Goal: Task Accomplishment & Management: Manage account settings

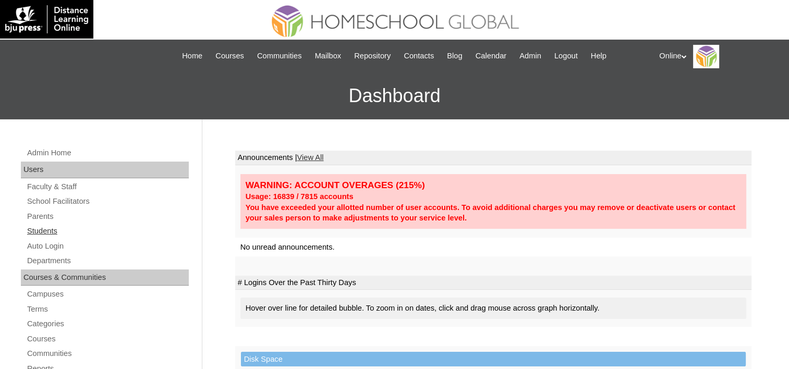
click at [41, 232] on link "Students" at bounding box center [107, 231] width 163 height 13
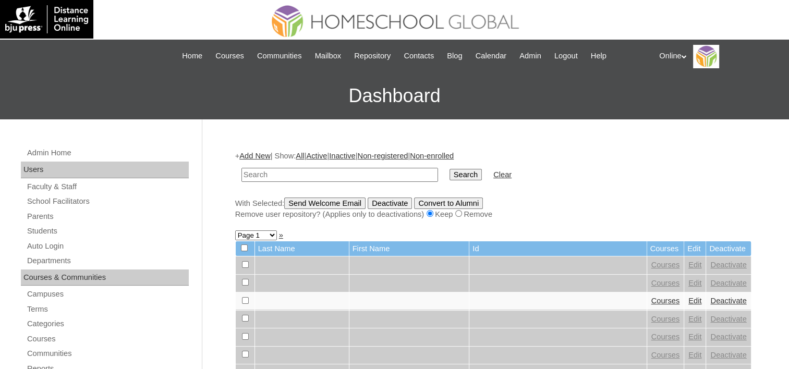
click at [320, 178] on input "text" at bounding box center [340, 175] width 197 height 14
type input "Joakim"
click at [450, 169] on input "Search" at bounding box center [466, 174] width 32 height 11
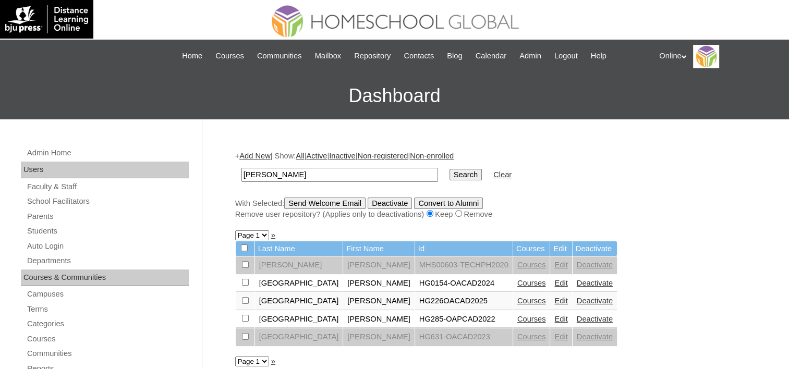
scroll to position [52, 0]
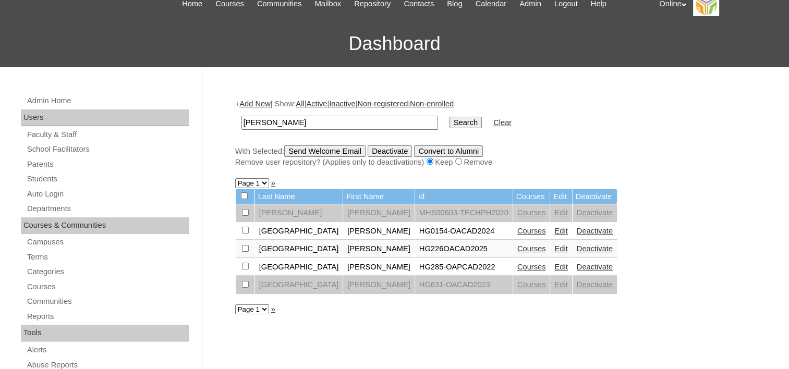
click at [518, 246] on link "Courses" at bounding box center [532, 249] width 29 height 8
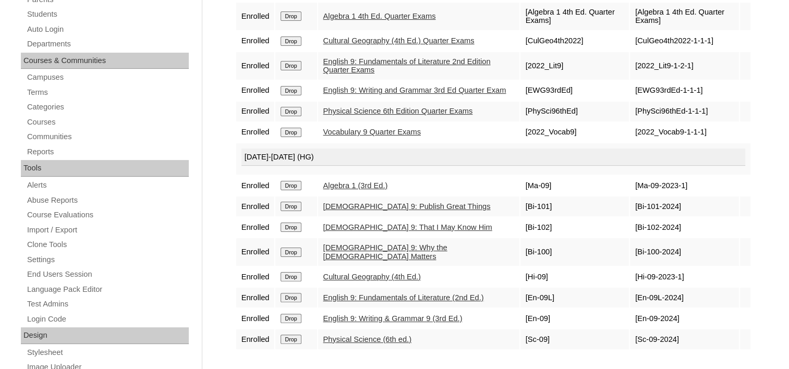
scroll to position [261, 0]
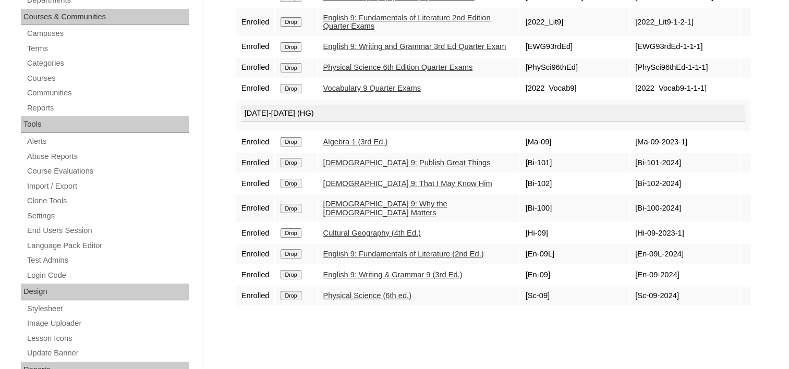
drag, startPoint x: 290, startPoint y: 142, endPoint x: 450, endPoint y: 35, distance: 192.3
click at [290, 142] on input "Drop" at bounding box center [291, 141] width 20 height 9
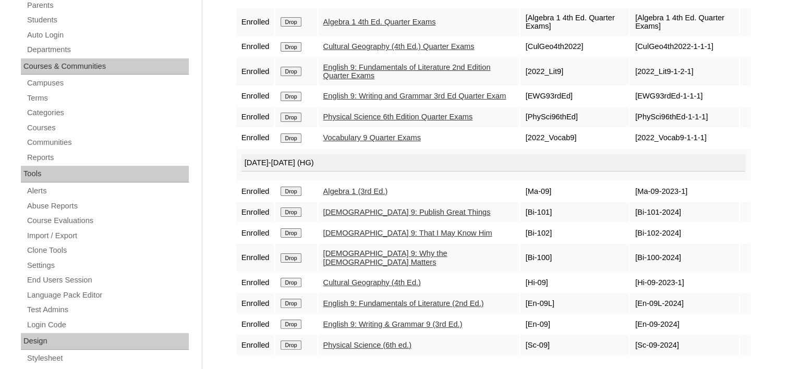
scroll to position [157, 0]
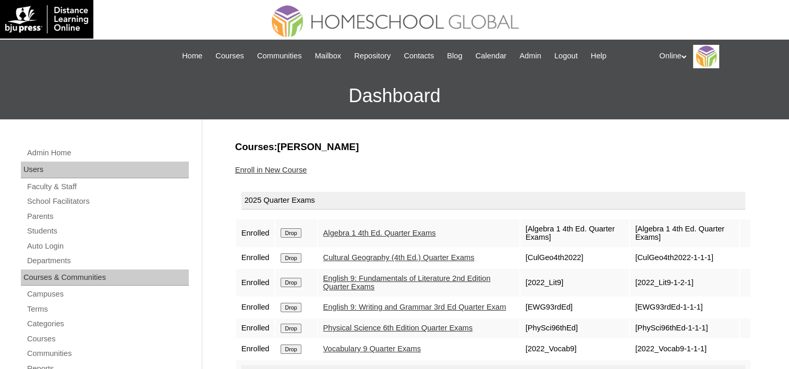
click at [278, 169] on link "Enroll in New Course" at bounding box center [271, 170] width 72 height 8
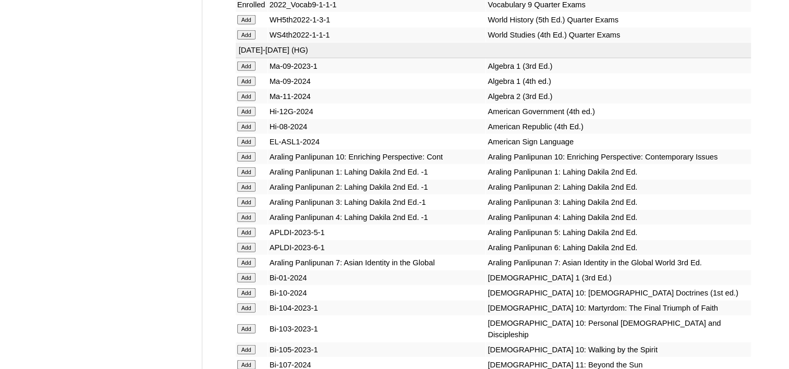
scroll to position [2505, 0]
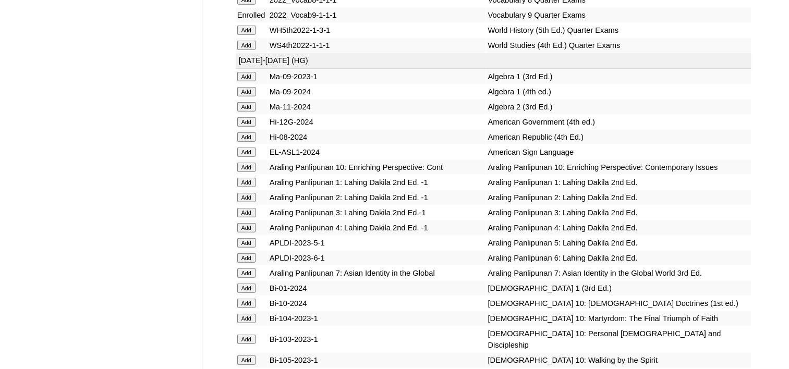
click at [250, 87] on input "Add" at bounding box center [246, 91] width 18 height 9
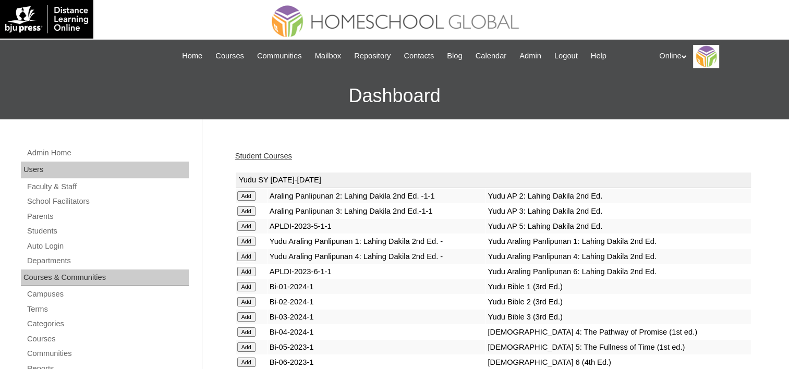
click at [265, 157] on link "Student Courses" at bounding box center [263, 156] width 57 height 8
click at [39, 235] on link "Students" at bounding box center [107, 231] width 163 height 13
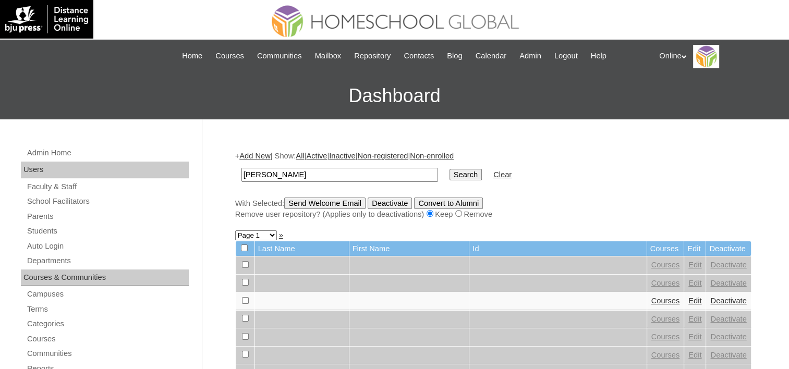
type input "[PERSON_NAME]"
click at [450, 169] on input "Search" at bounding box center [466, 174] width 32 height 11
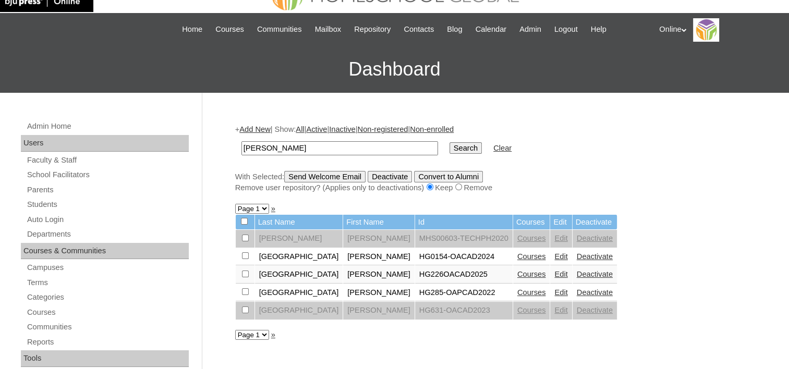
scroll to position [52, 0]
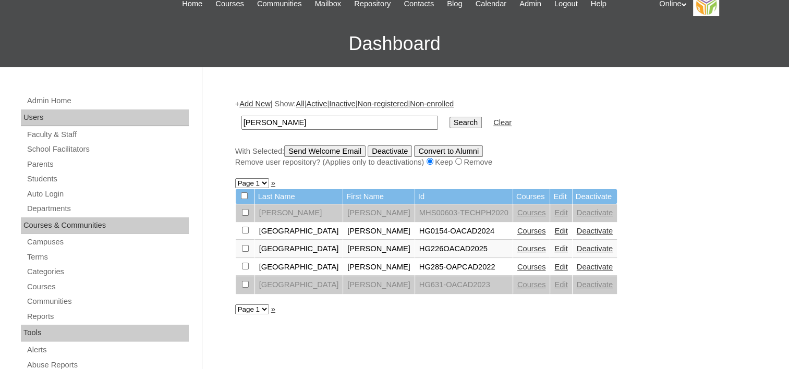
click at [555, 247] on link "Edit" at bounding box center [561, 249] width 13 height 8
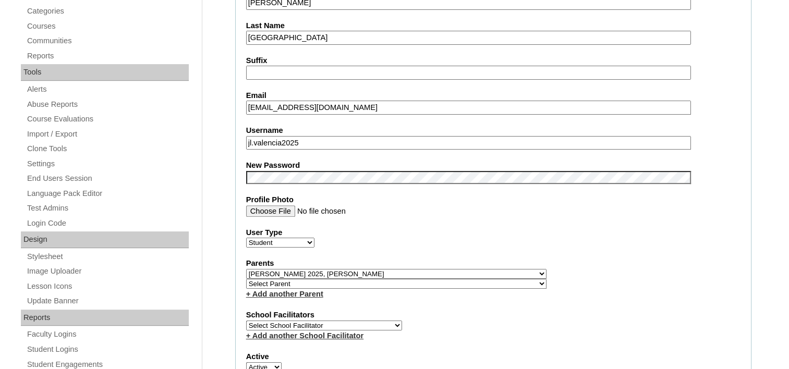
scroll to position [469, 0]
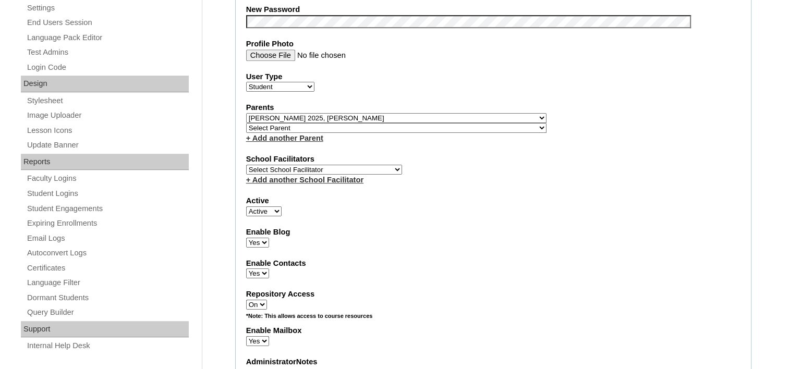
click at [324, 165] on select "Select School Facilitator [PERSON_NAME] [PERSON_NAME] Gloryfe [PERSON_NAME] [PE…" at bounding box center [324, 170] width 156 height 10
select select "39214"
click at [246, 165] on select "Select School Facilitator [PERSON_NAME] [PERSON_NAME] Gloryfe [PERSON_NAME] [PE…" at bounding box center [324, 170] width 156 height 10
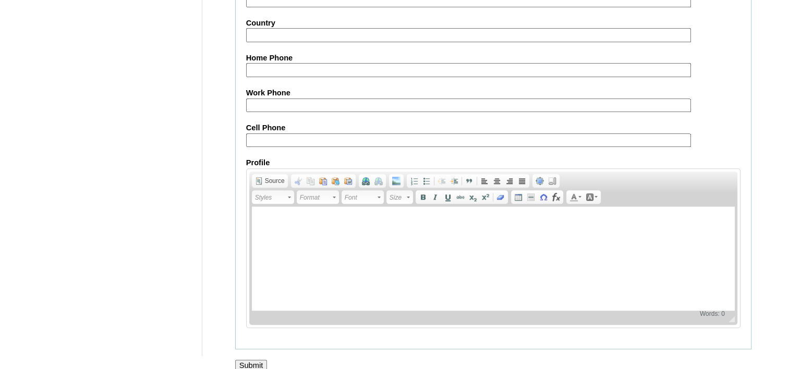
scroll to position [1208, 0]
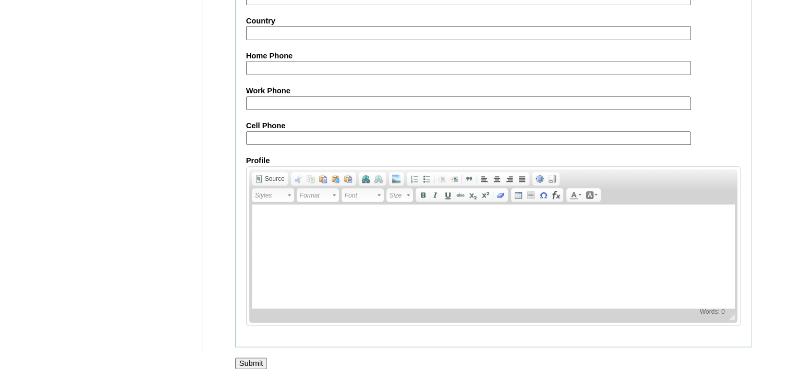
click at [250, 358] on input "Submit" at bounding box center [251, 363] width 32 height 11
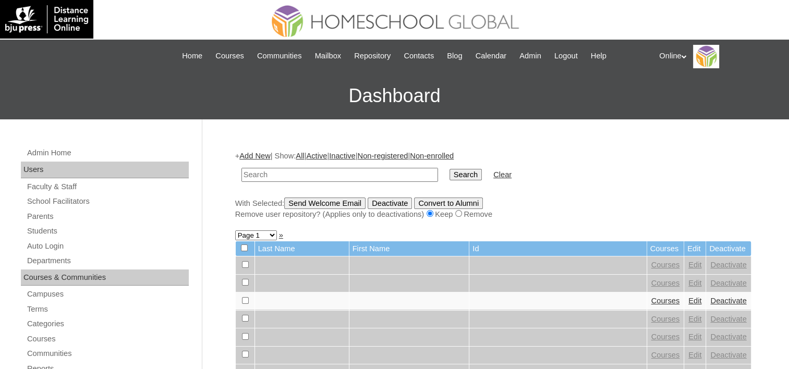
click at [677, 58] on div "Online My Profile My Settings Logout" at bounding box center [719, 56] width 119 height 23
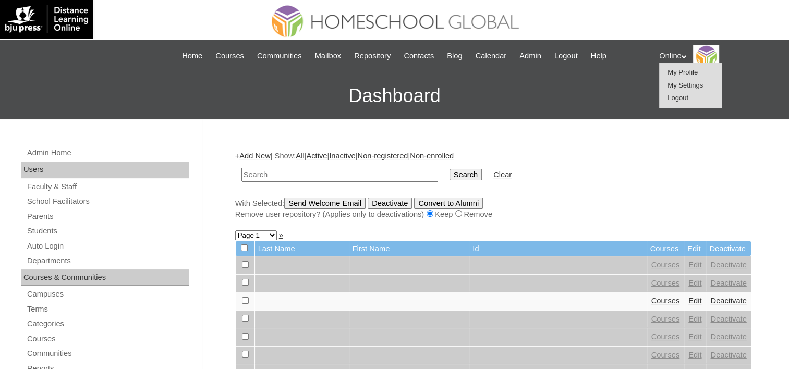
click at [680, 100] on span "Logout" at bounding box center [678, 98] width 21 height 8
